Goal: Transaction & Acquisition: Download file/media

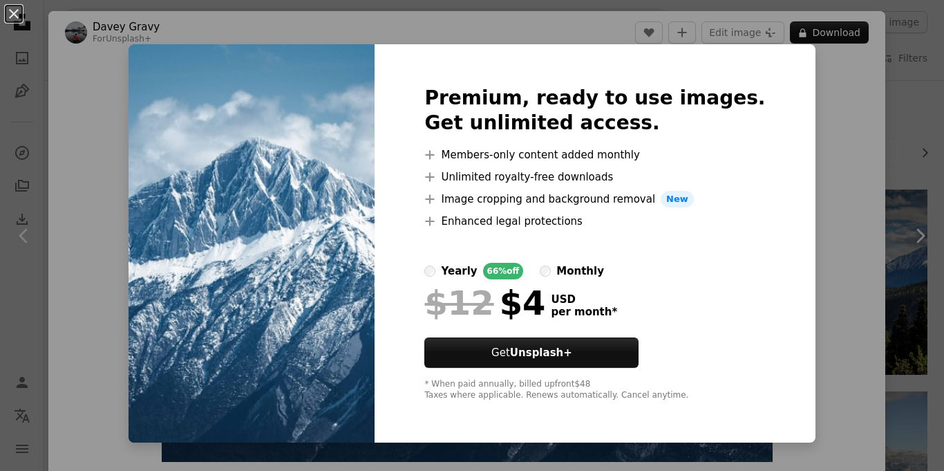
scroll to position [26, 0]
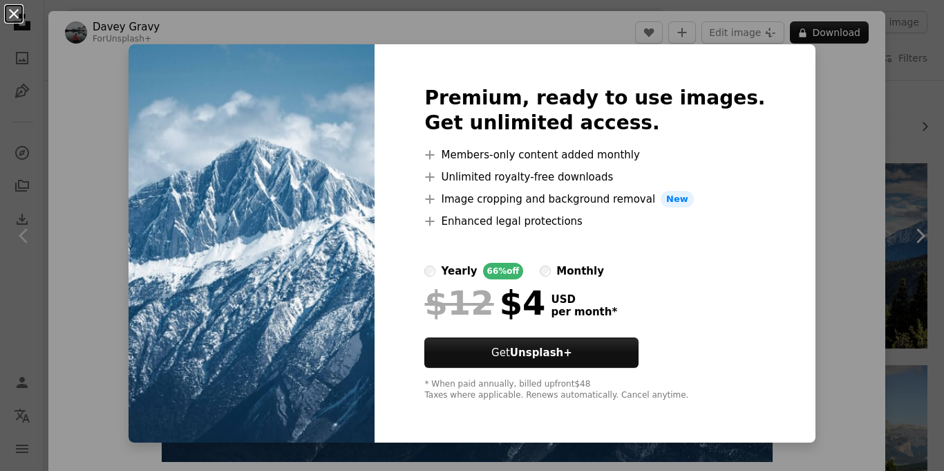
click at [6, 10] on button "An X shape" at bounding box center [14, 14] width 17 height 17
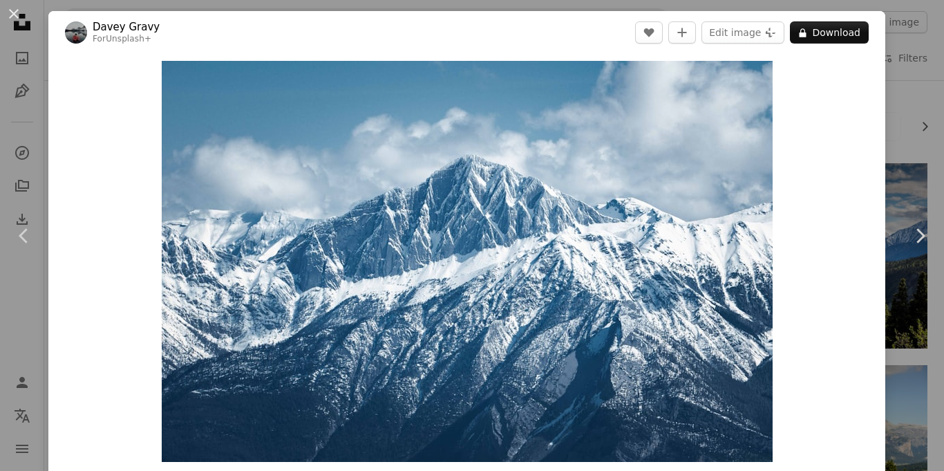
click at [911, 131] on div "An X shape Chevron left Chevron right Davey Gravy For Unsplash+ A heart A plus …" at bounding box center [472, 235] width 944 height 471
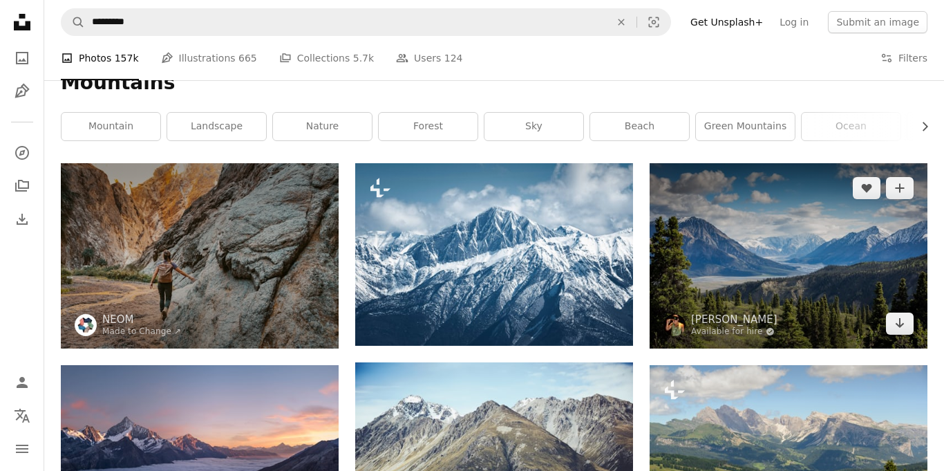
click at [770, 240] on img at bounding box center [789, 255] width 278 height 185
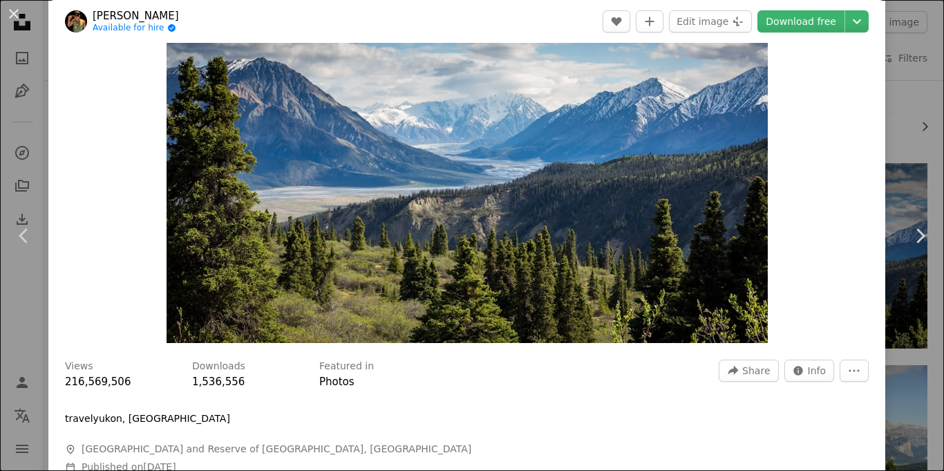
scroll to position [123, 0]
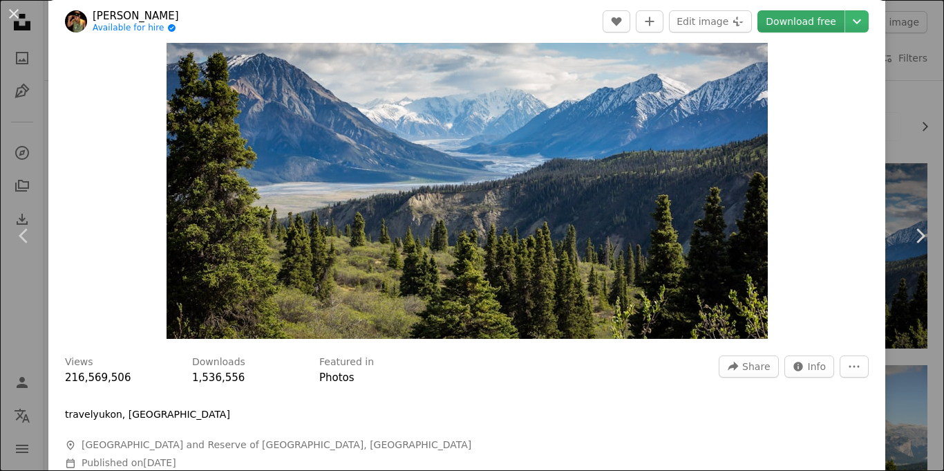
click at [845, 21] on link "Download free" at bounding box center [801, 21] width 87 height 22
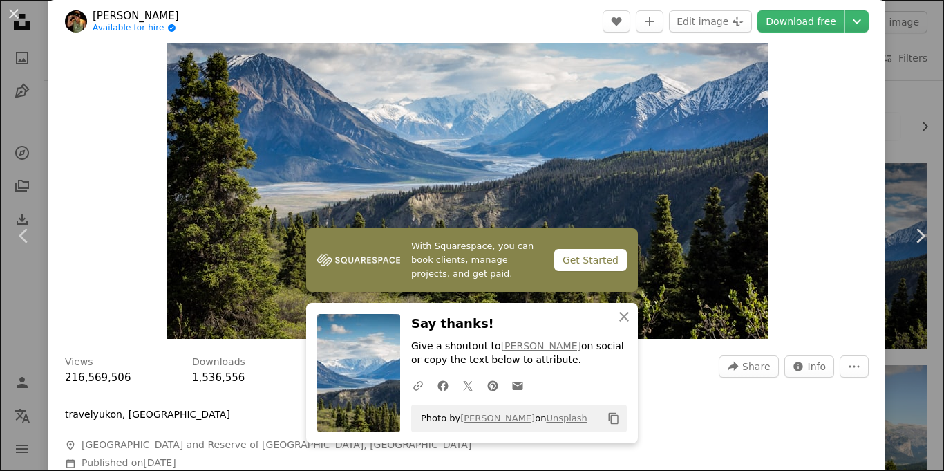
click at [557, 147] on img "Zoom in on this image" at bounding box center [468, 138] width 602 height 401
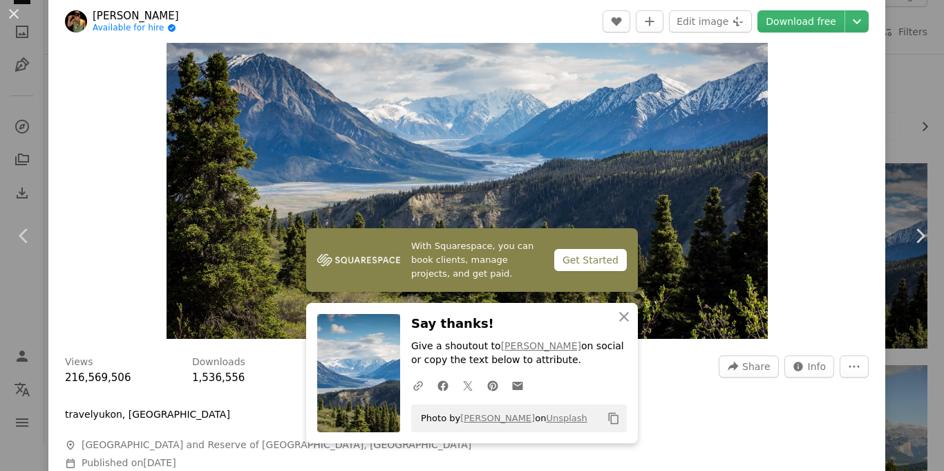
scroll to position [80, 0]
